Goal: Navigation & Orientation: Find specific page/section

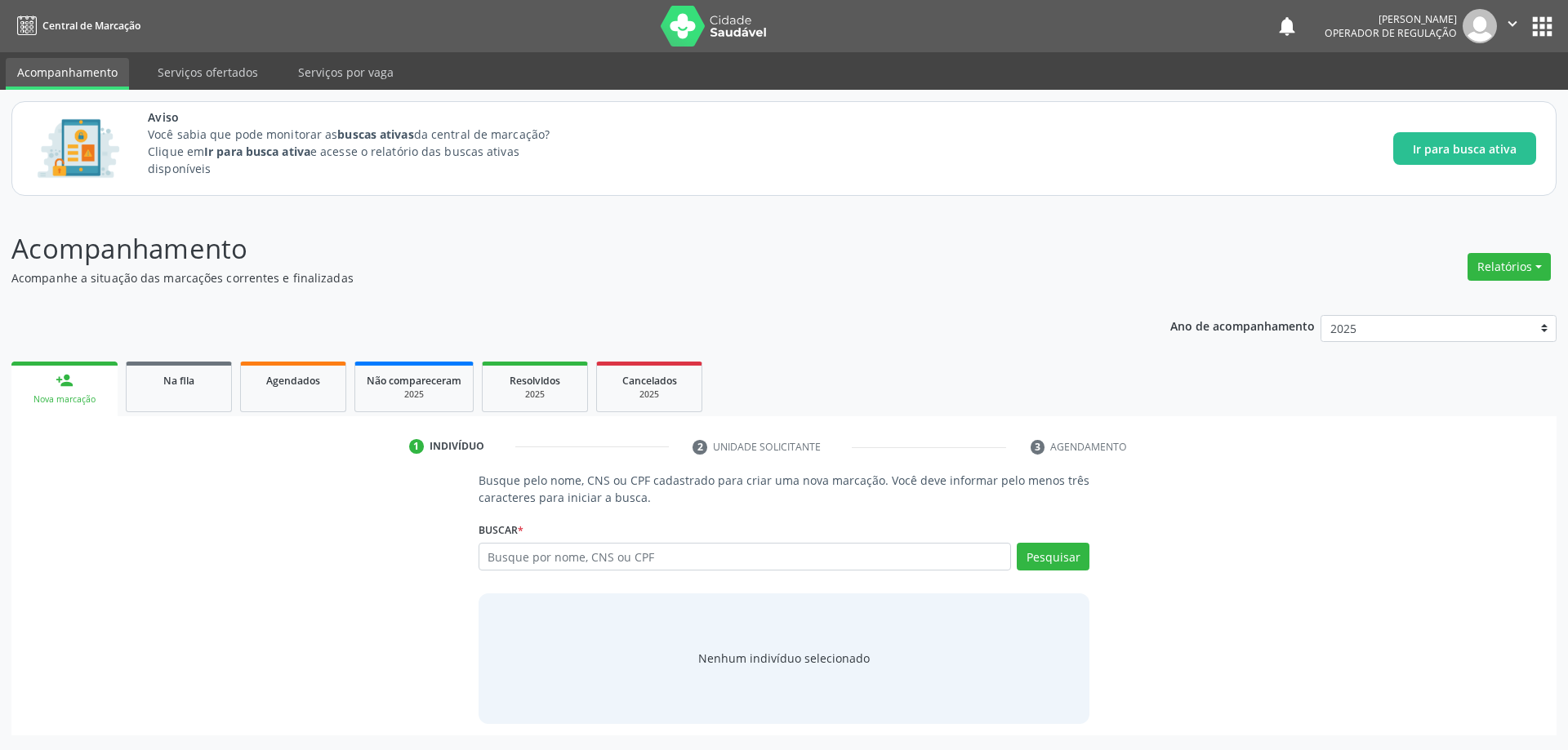
click at [58, 22] on span "Central de Marcação" at bounding box center [91, 25] width 98 height 14
click at [190, 67] on link "Serviços ofertados" at bounding box center [207, 72] width 123 height 29
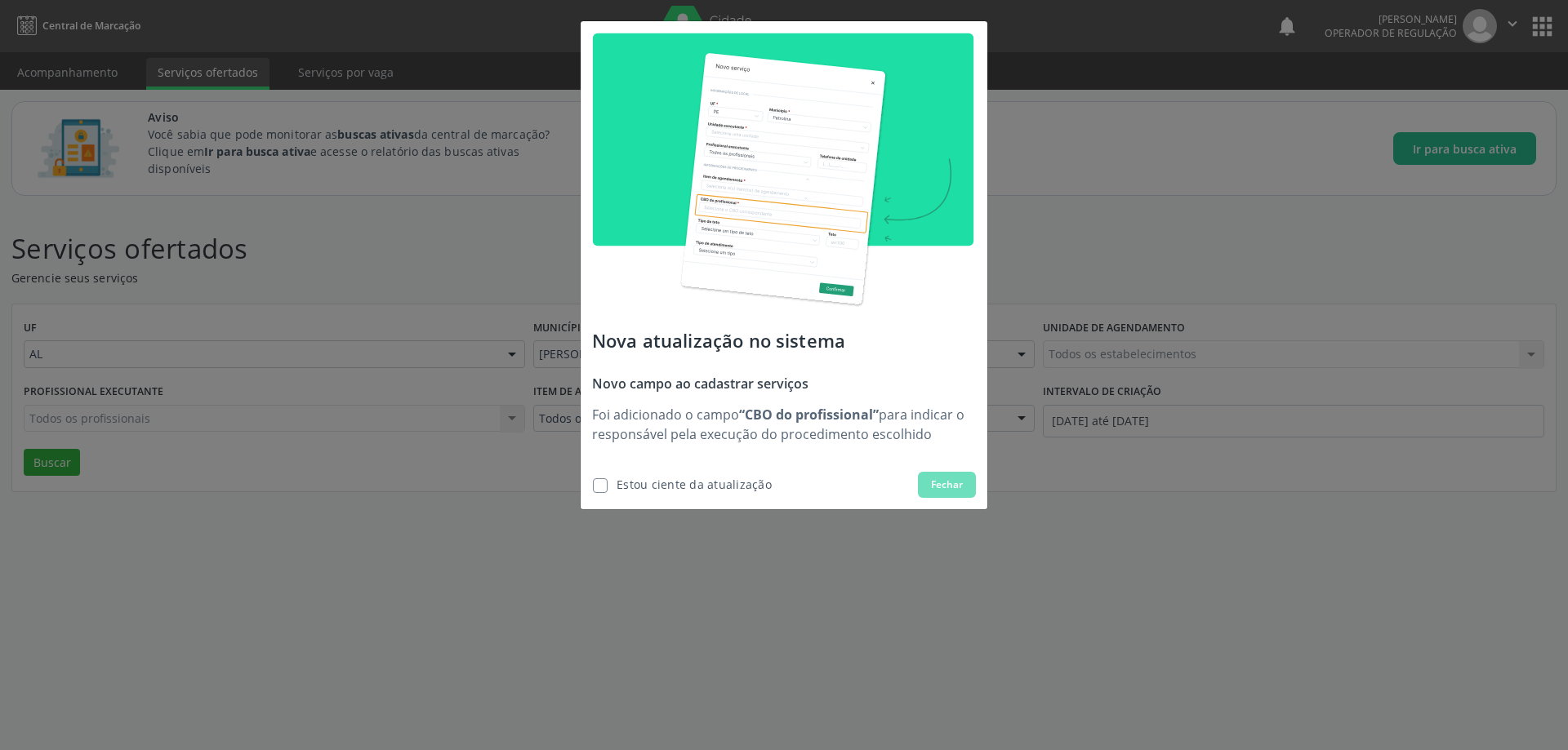
click at [593, 486] on label at bounding box center [600, 485] width 14 height 14
click at [593, 486] on input "checkbox" at bounding box center [587, 483] width 10 height 10
click at [609, 484] on span "Estou ciente da atualização" at bounding box center [682, 484] width 179 height 26
checkbox input "true"
click at [946, 485] on span "Fechar" at bounding box center [946, 484] width 31 height 14
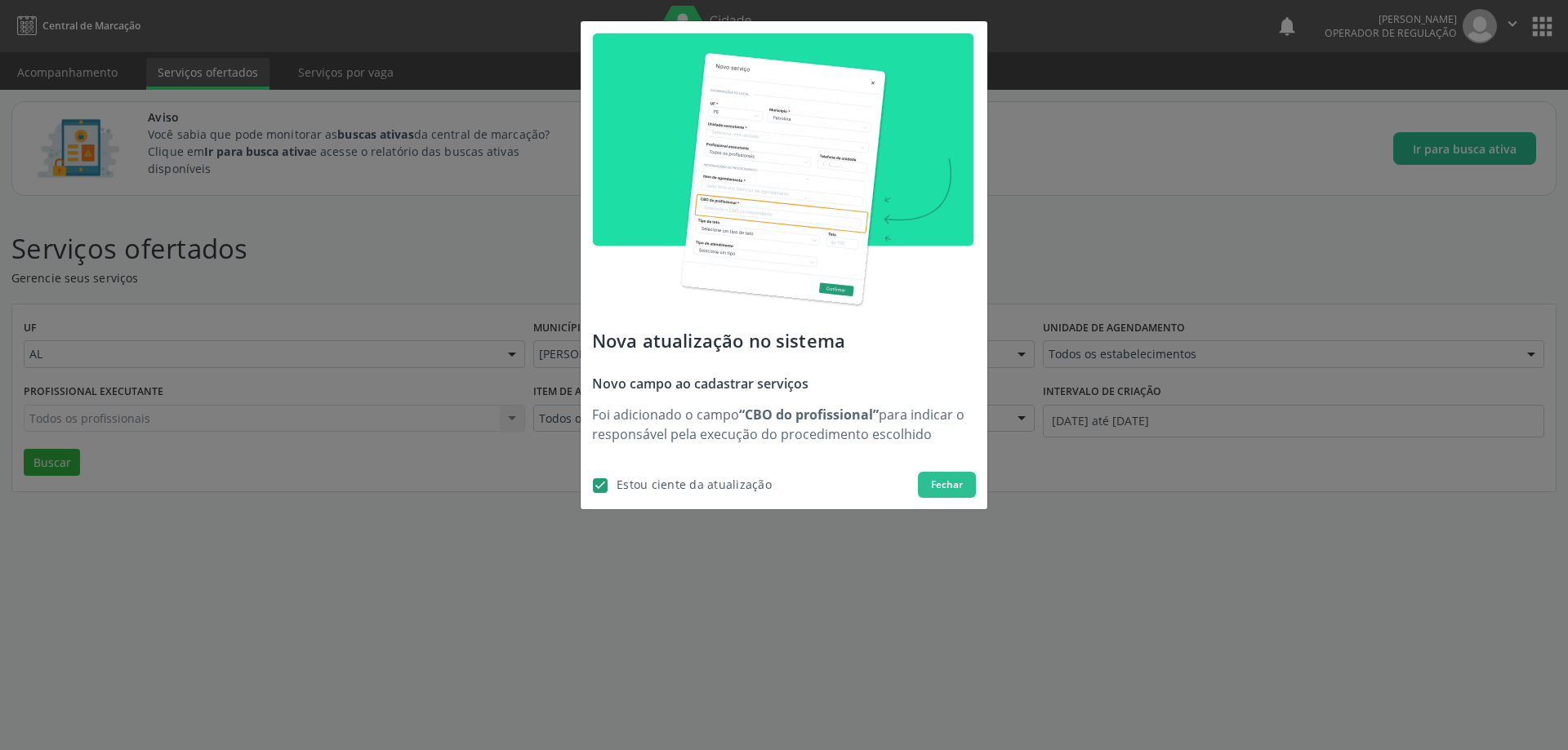
click at [608, 545] on div "Nova atualização no sistema Novo campo ao cadastrar serviços Foi adicionado o c…" at bounding box center [784, 375] width 1568 height 750
click at [392, 175] on div "Nova atualização no sistema Novo campo ao cadastrar serviços Foi adicionado o c…" at bounding box center [784, 375] width 1568 height 750
